Goal: Navigation & Orientation: Understand site structure

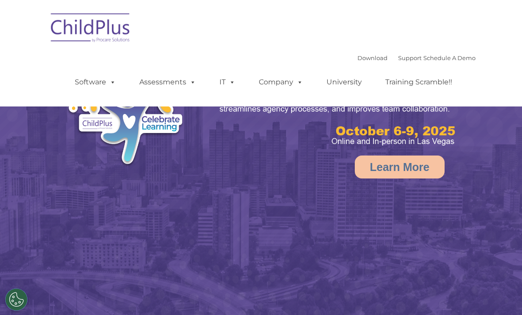
select select "MEDIUM"
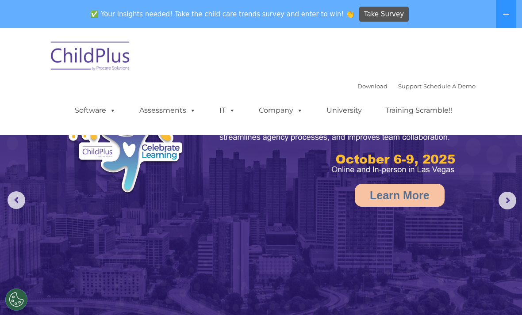
click at [503, 16] on icon at bounding box center [505, 14] width 7 height 7
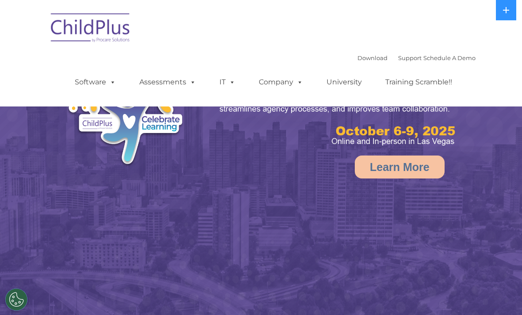
select select "MEDIUM"
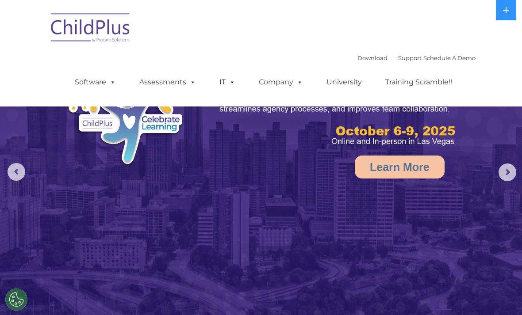
click at [496, 9] on button at bounding box center [505, 10] width 20 height 20
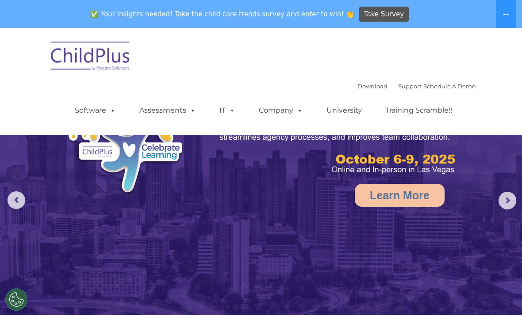
click at [496, 14] on button at bounding box center [505, 14] width 20 height 28
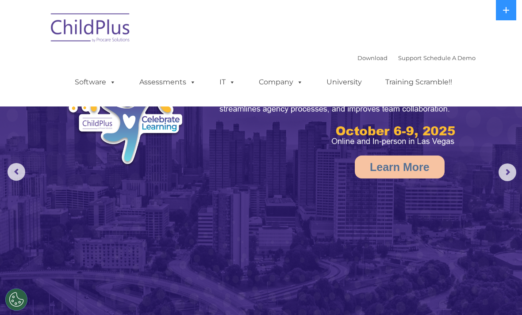
click at [112, 85] on span at bounding box center [111, 82] width 10 height 8
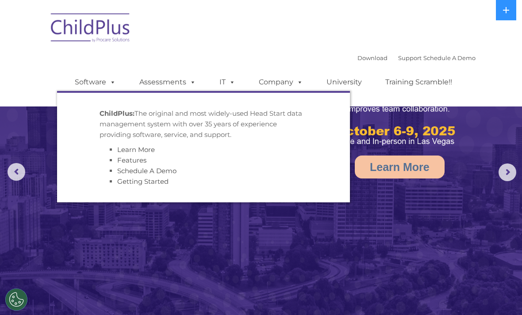
click at [186, 88] on link "Assessments" at bounding box center [167, 82] width 74 height 18
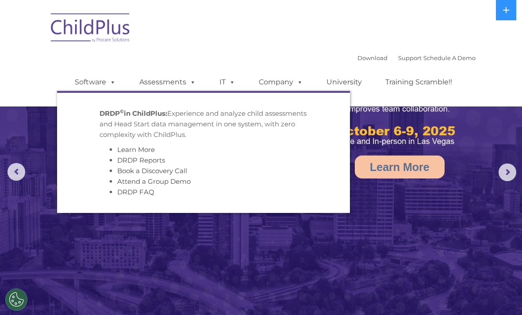
click at [187, 85] on span at bounding box center [191, 82] width 10 height 8
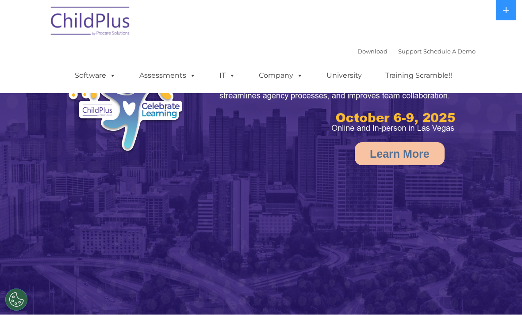
click at [496, 4] on button at bounding box center [505, 10] width 20 height 20
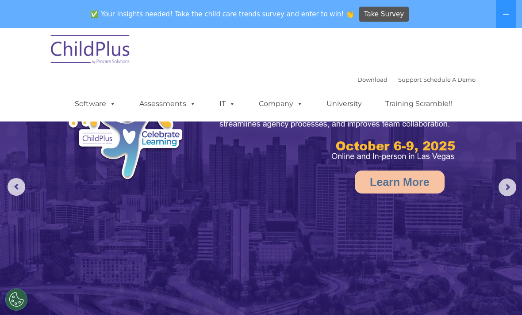
click at [500, 12] on button at bounding box center [505, 14] width 20 height 28
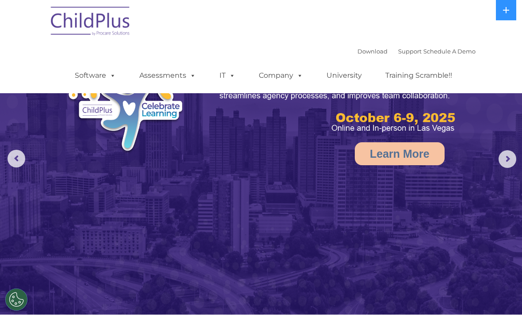
click at [290, 77] on link "Company" at bounding box center [281, 76] width 62 height 18
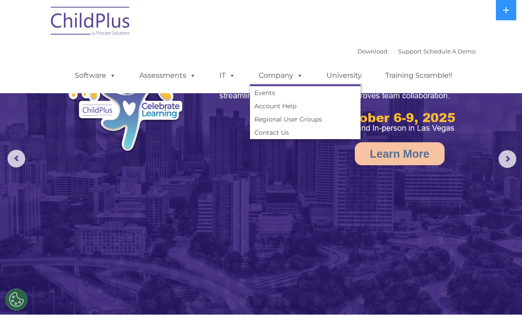
click at [287, 76] on link "Company" at bounding box center [281, 76] width 62 height 18
click at [230, 74] on span at bounding box center [230, 75] width 10 height 8
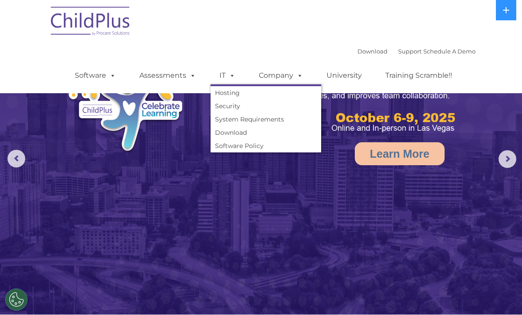
click at [187, 74] on span at bounding box center [191, 75] width 10 height 8
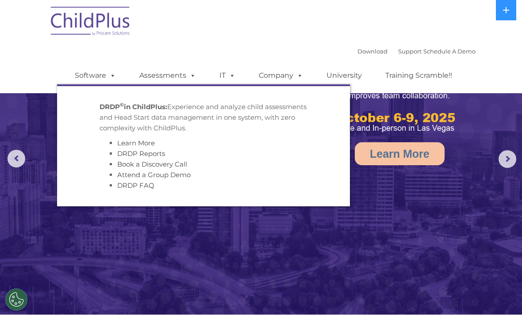
click at [103, 75] on link "Software" at bounding box center [95, 76] width 59 height 18
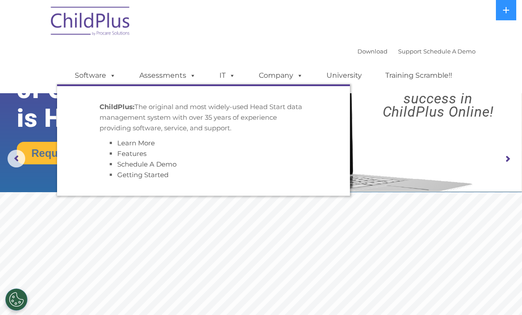
click at [499, 11] on button at bounding box center [505, 10] width 20 height 20
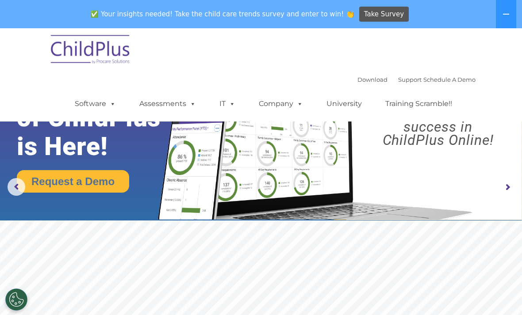
click at [507, 13] on icon at bounding box center [505, 14] width 7 height 7
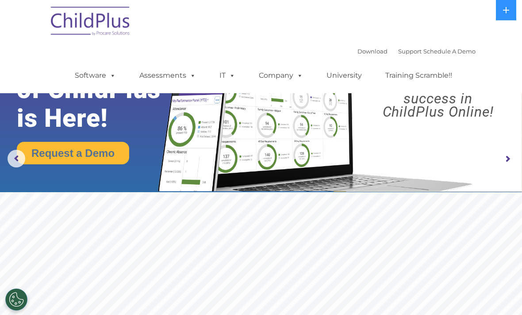
click at [99, 27] on img at bounding box center [90, 22] width 88 height 44
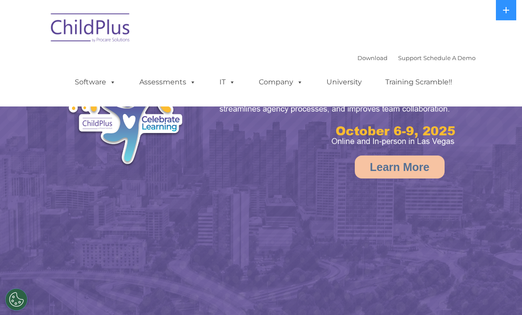
select select "MEDIUM"
